Goal: Check status

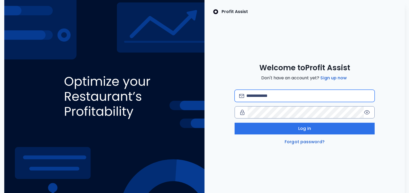
click at [261, 93] on input "email" at bounding box center [308, 96] width 124 height 12
type input "**********"
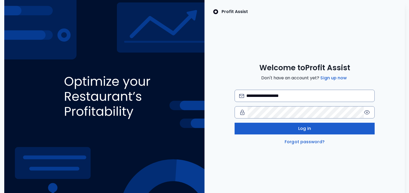
click at [272, 133] on button "Log in" at bounding box center [304, 129] width 140 height 12
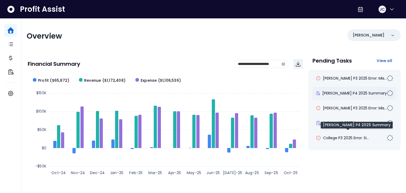
click at [339, 92] on span "[PERSON_NAME] P4 2025 Summary" at bounding box center [354, 92] width 64 height 5
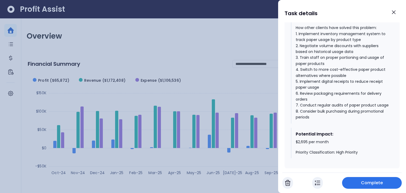
scroll to position [315, 0]
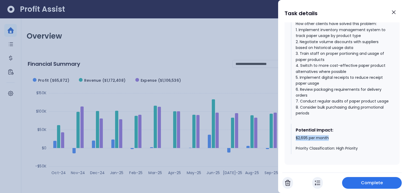
drag, startPoint x: 292, startPoint y: 142, endPoint x: 336, endPoint y: 141, distance: 43.9
click at [336, 141] on div "Potential Impact: $2,695 per month Priority Classification: High Priority" at bounding box center [342, 139] width 102 height 31
click at [394, 13] on icon "Close" at bounding box center [393, 12] width 6 height 6
